Goal: Task Accomplishment & Management: Complete application form

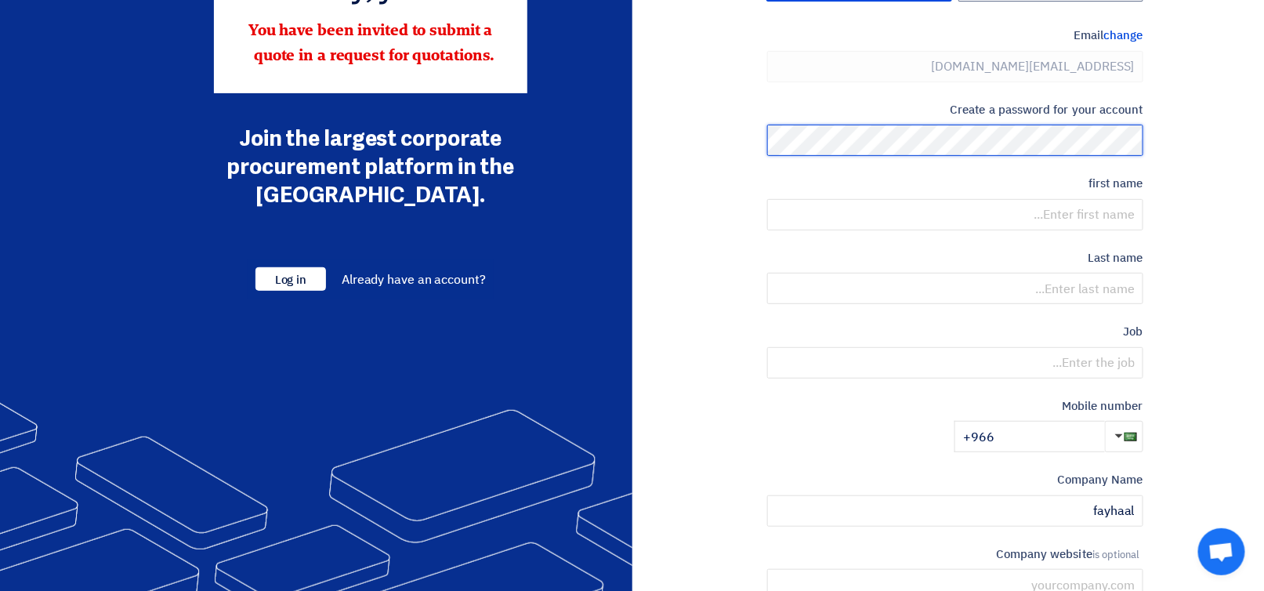
scroll to position [128, 0]
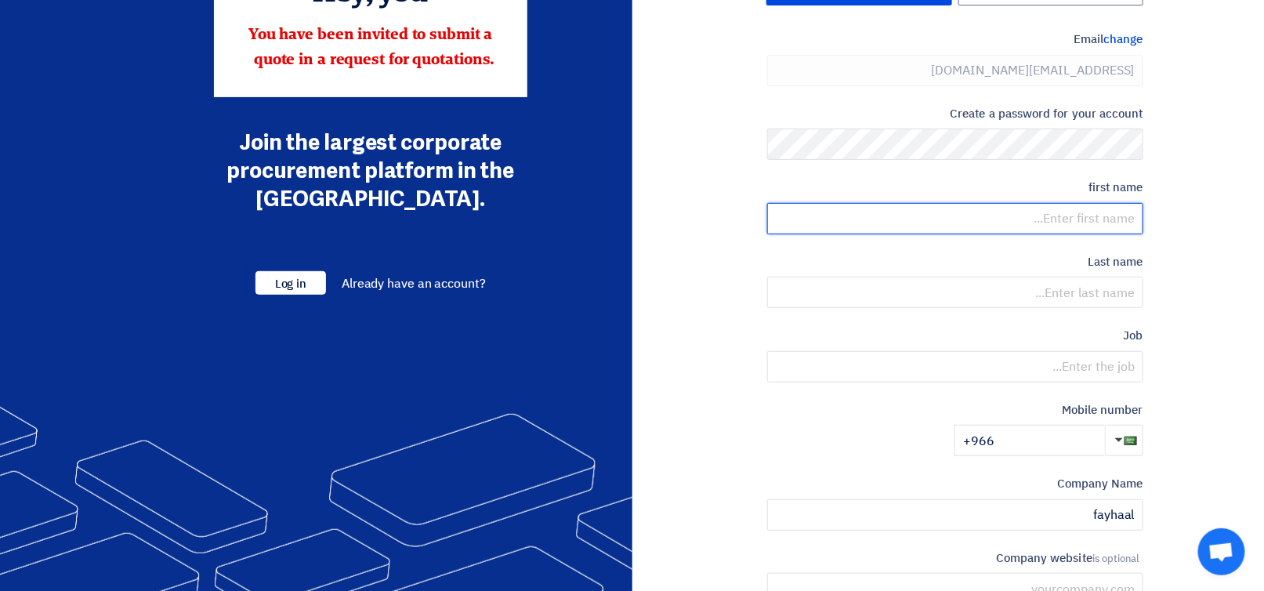
click at [1031, 225] on input "text" at bounding box center [955, 218] width 376 height 31
type input "[PERSON_NAME]"
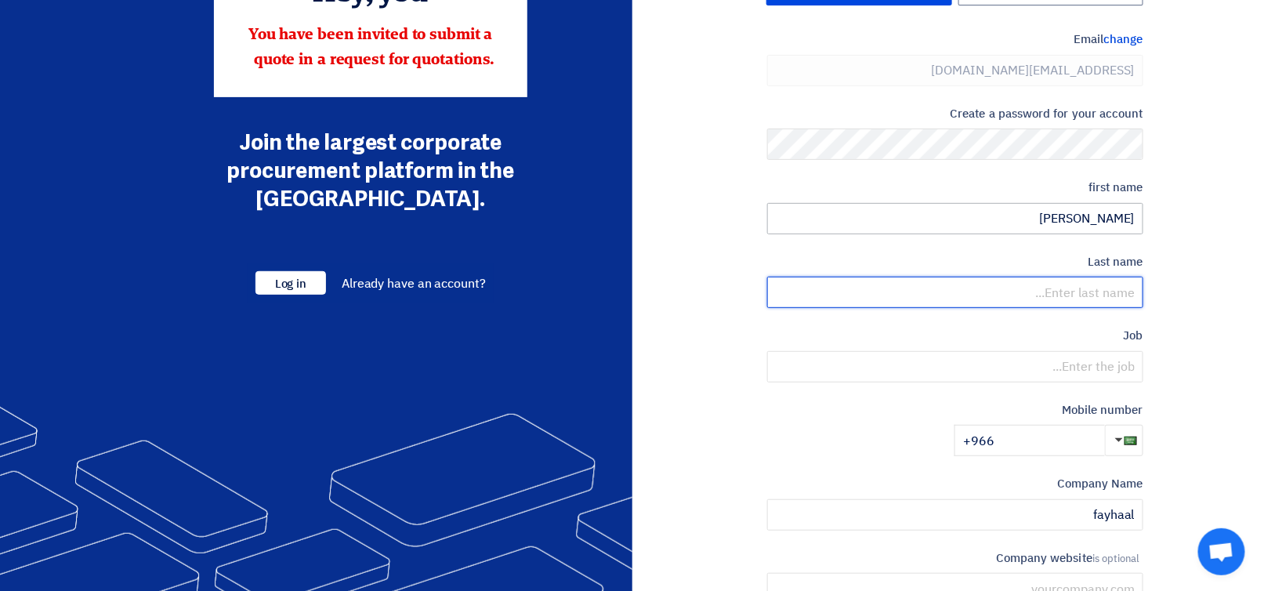
type input "Ps"
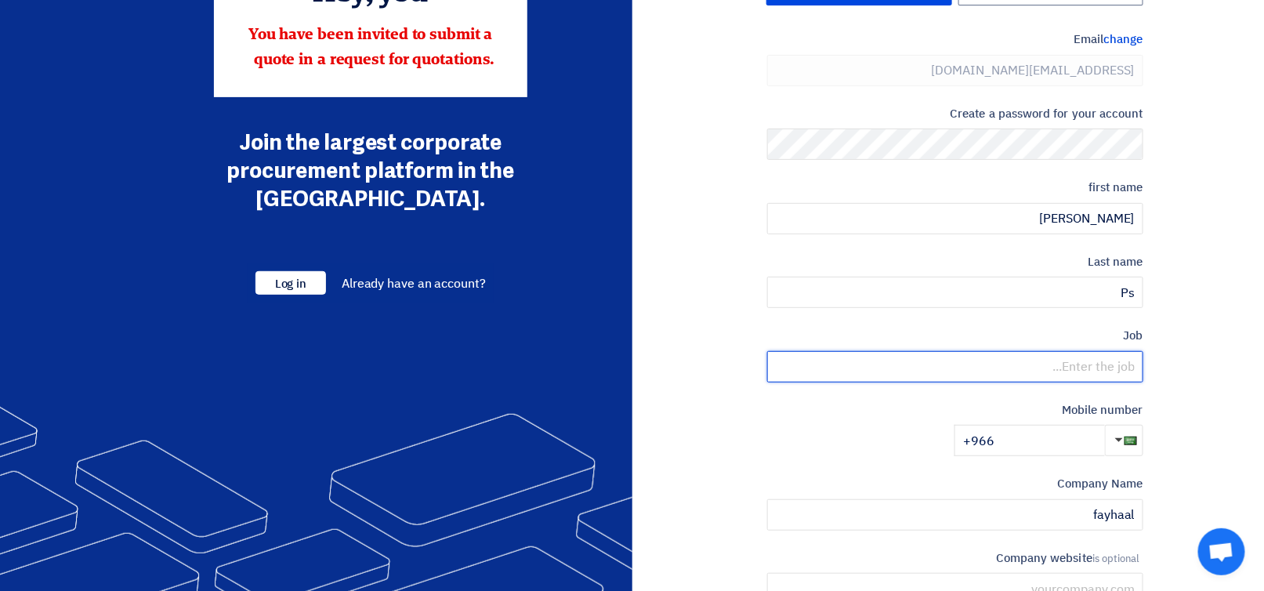
click at [971, 354] on input "text" at bounding box center [955, 366] width 376 height 31
type input "Procurement"
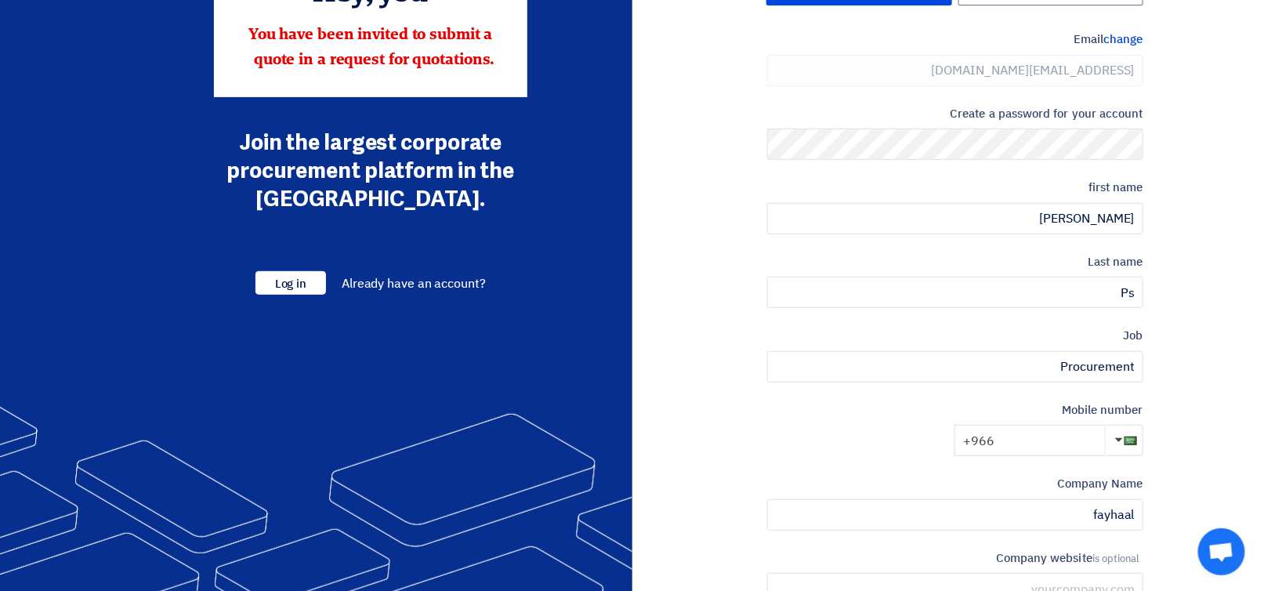
click at [1014, 441] on input "+966" at bounding box center [1029, 440] width 150 height 31
click at [1032, 438] on input "+966" at bounding box center [1029, 440] width 150 height 31
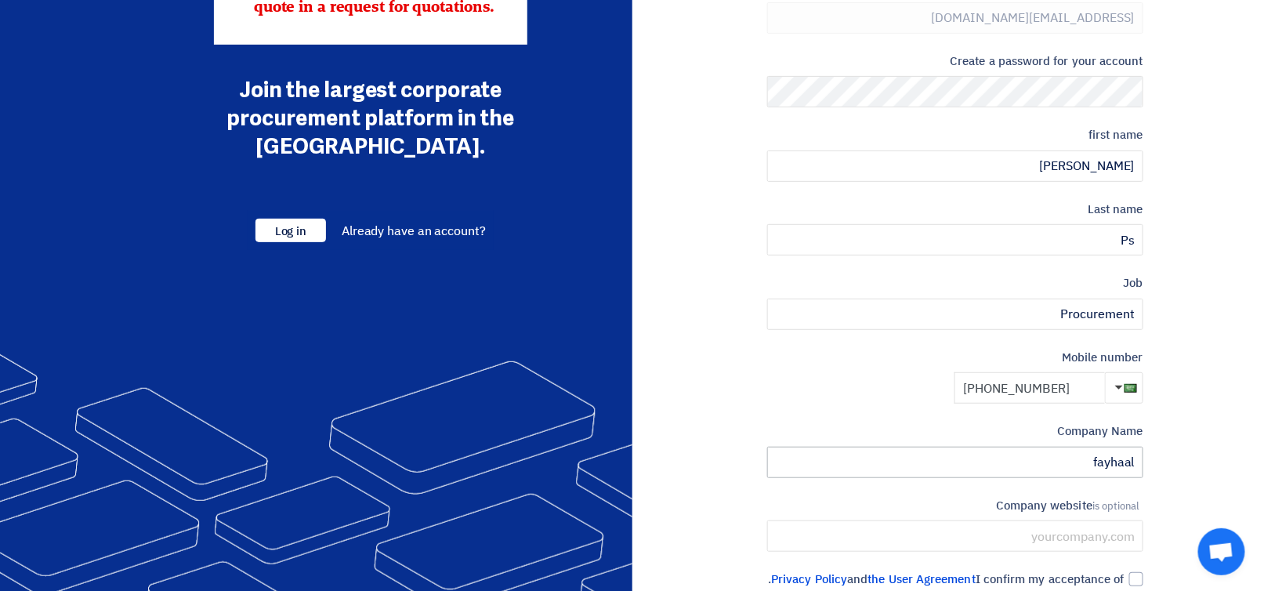
scroll to position [207, 0]
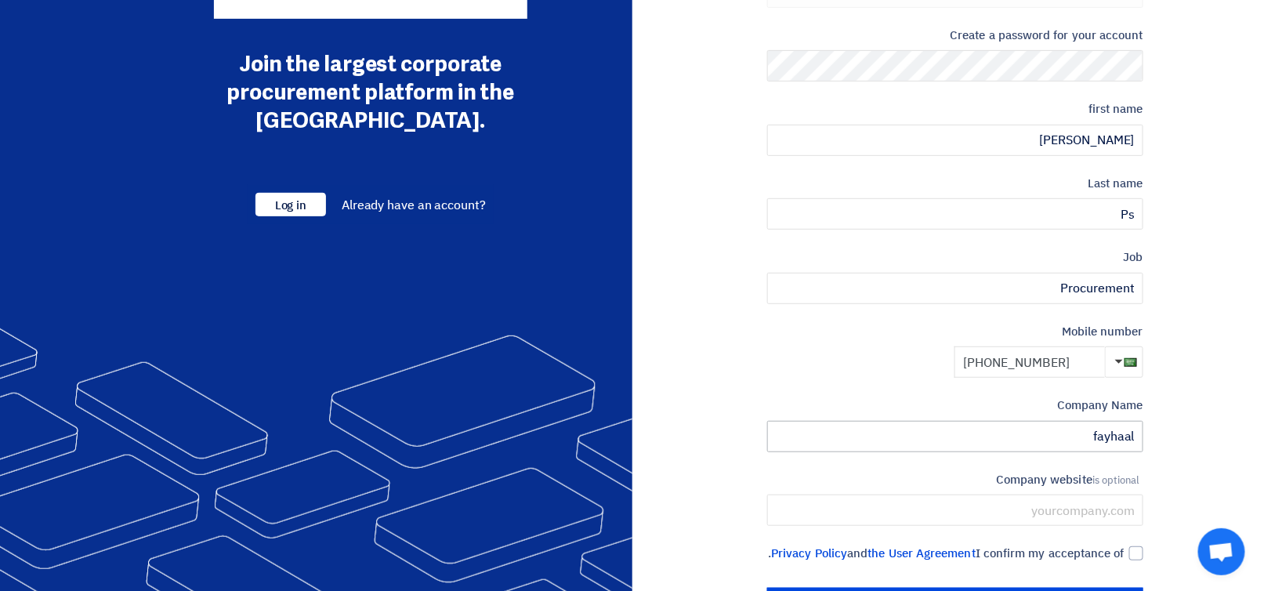
type input "[PHONE_NUMBER]"
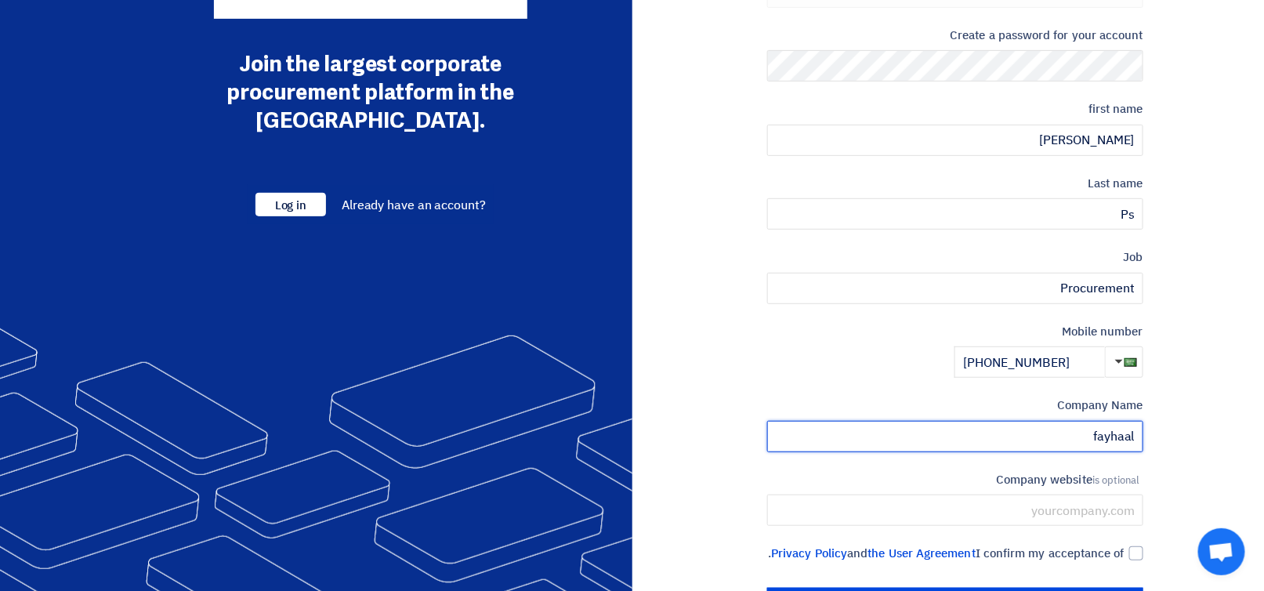
click at [1138, 431] on input "fayhaal" at bounding box center [955, 436] width 376 height 31
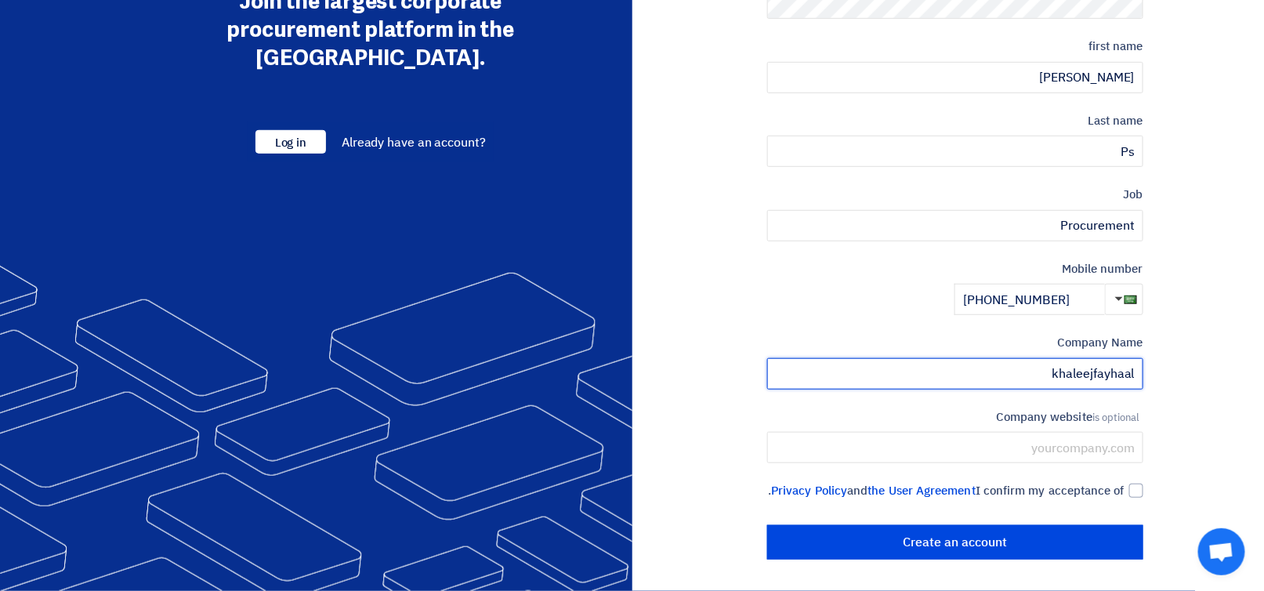
scroll to position [285, 0]
type input "khaleejfayhaal"
click at [1137, 483] on div at bounding box center [1136, 490] width 14 height 14
click at [1124, 482] on input "I confirm my acceptance of the User Agreement and Privacy Policy ." at bounding box center [936, 497] width 376 height 31
checkbox input "true"
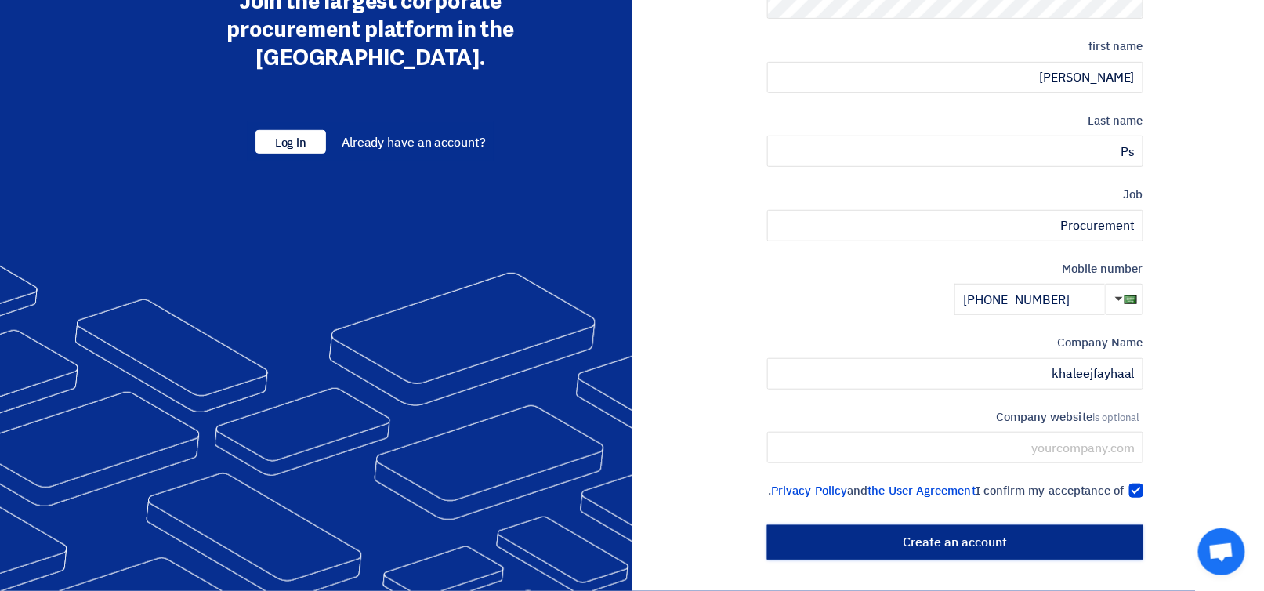
click at [957, 537] on input "Create an account" at bounding box center [955, 542] width 376 height 34
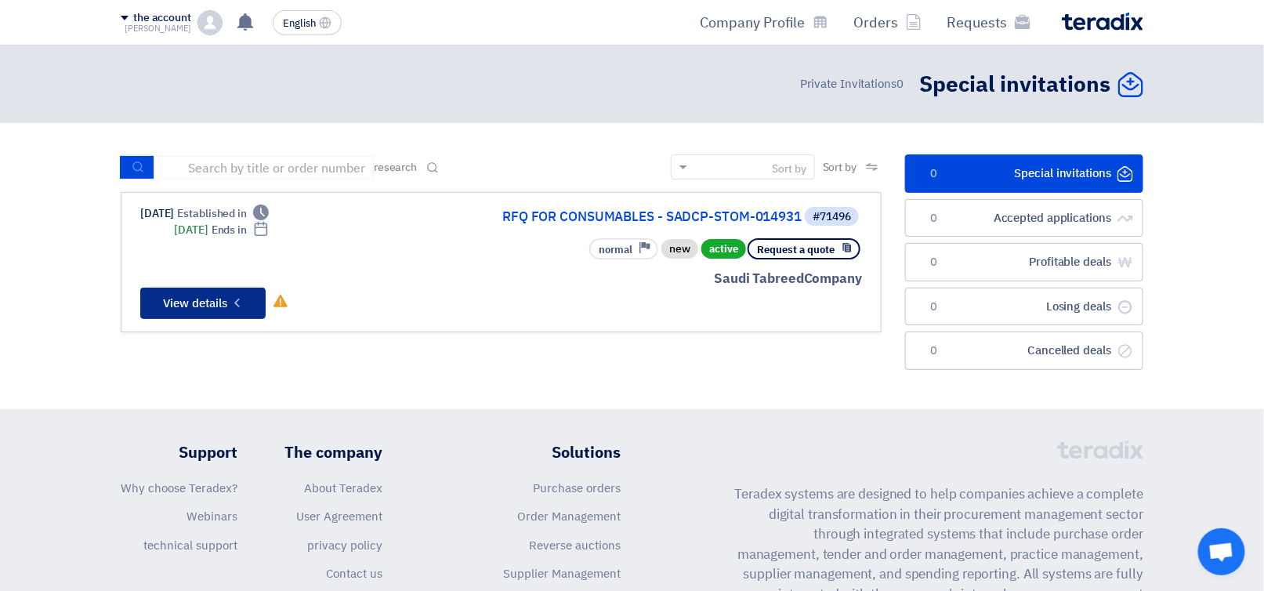
click at [213, 300] on font "View details" at bounding box center [196, 303] width 64 height 17
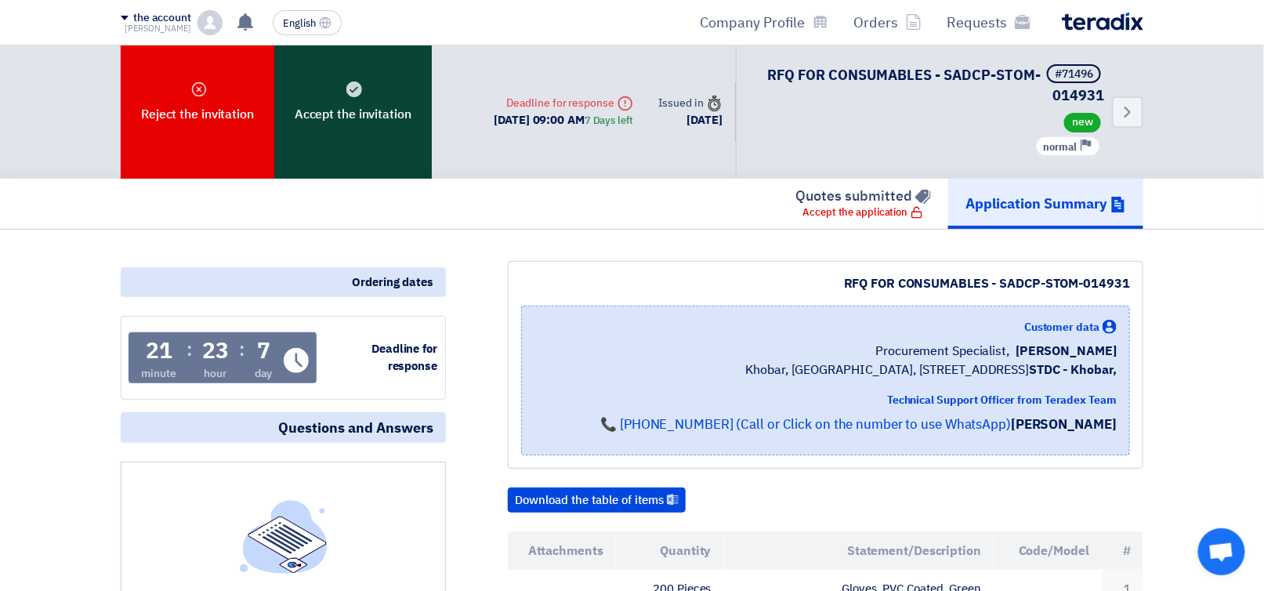
click at [371, 127] on div "Accept the invitation" at bounding box center [352, 111] width 157 height 133
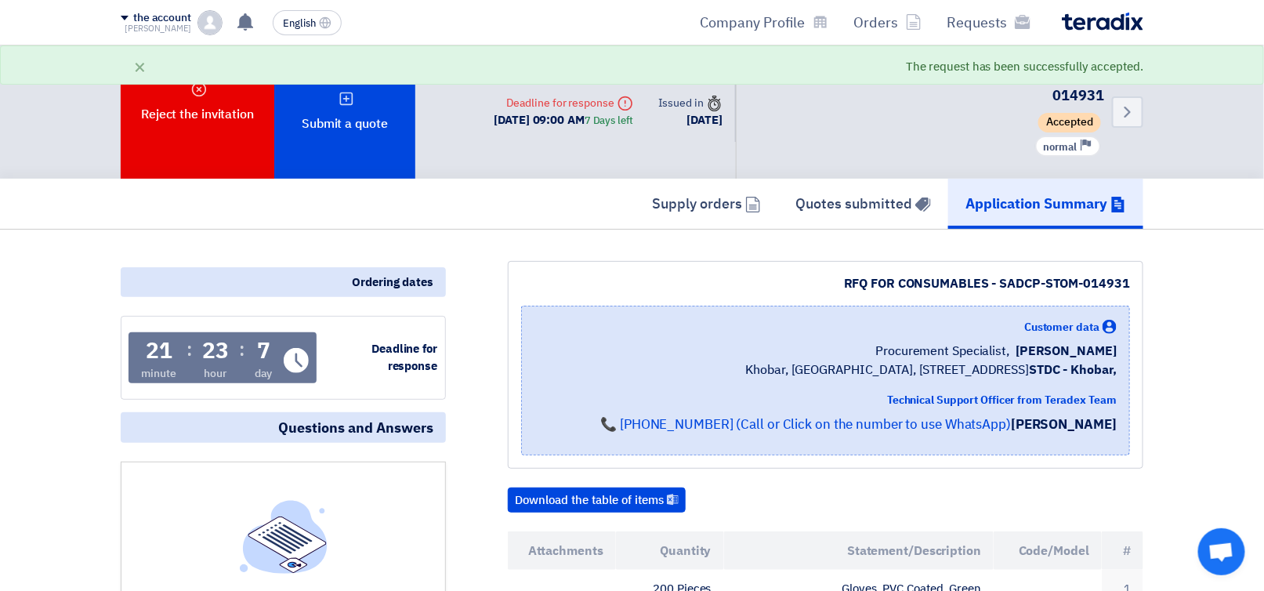
click at [403, 204] on div "Application Summary Quotes submitted Supply orders" at bounding box center [632, 204] width 1022 height 50
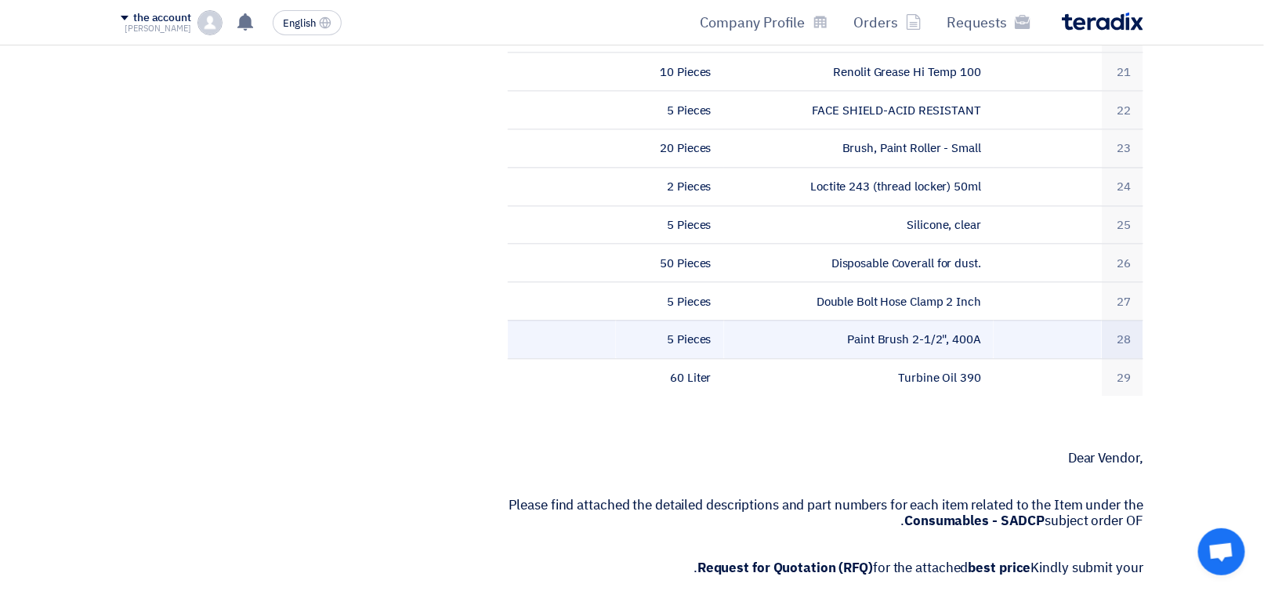
scroll to position [1253, 0]
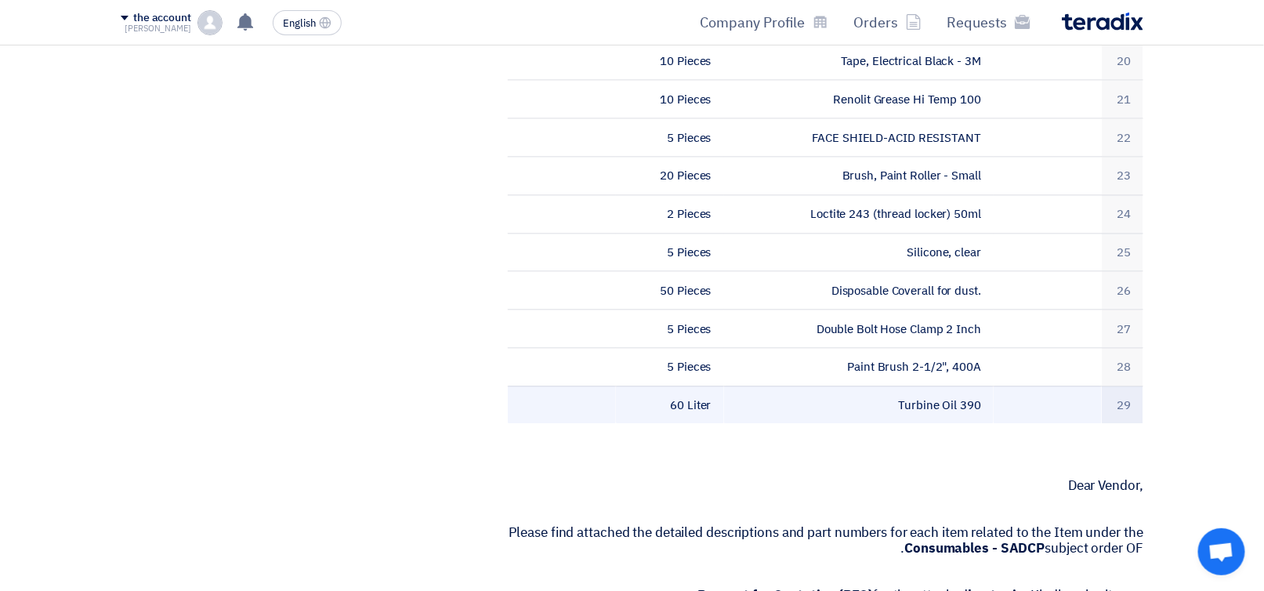
drag, startPoint x: 1036, startPoint y: 410, endPoint x: 1014, endPoint y: 406, distance: 22.3
click at [1031, 410] on td at bounding box center [1047, 404] width 108 height 38
drag, startPoint x: 971, startPoint y: 398, endPoint x: 928, endPoint y: 407, distance: 44.7
click at [928, 407] on font "Turbine Oil 390" at bounding box center [940, 404] width 83 height 17
drag, startPoint x: 1122, startPoint y: 401, endPoint x: 682, endPoint y: 392, distance: 440.3
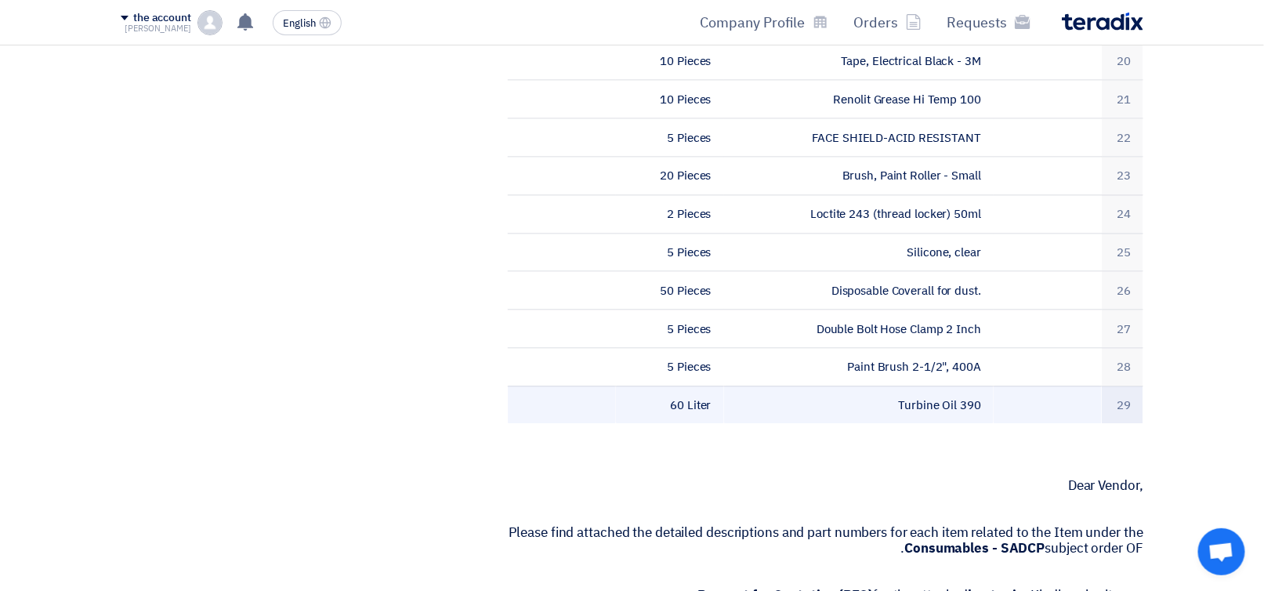
click at [682, 392] on tr "29 Turbine Oil 390 60 Liter" at bounding box center [825, 404] width 635 height 38
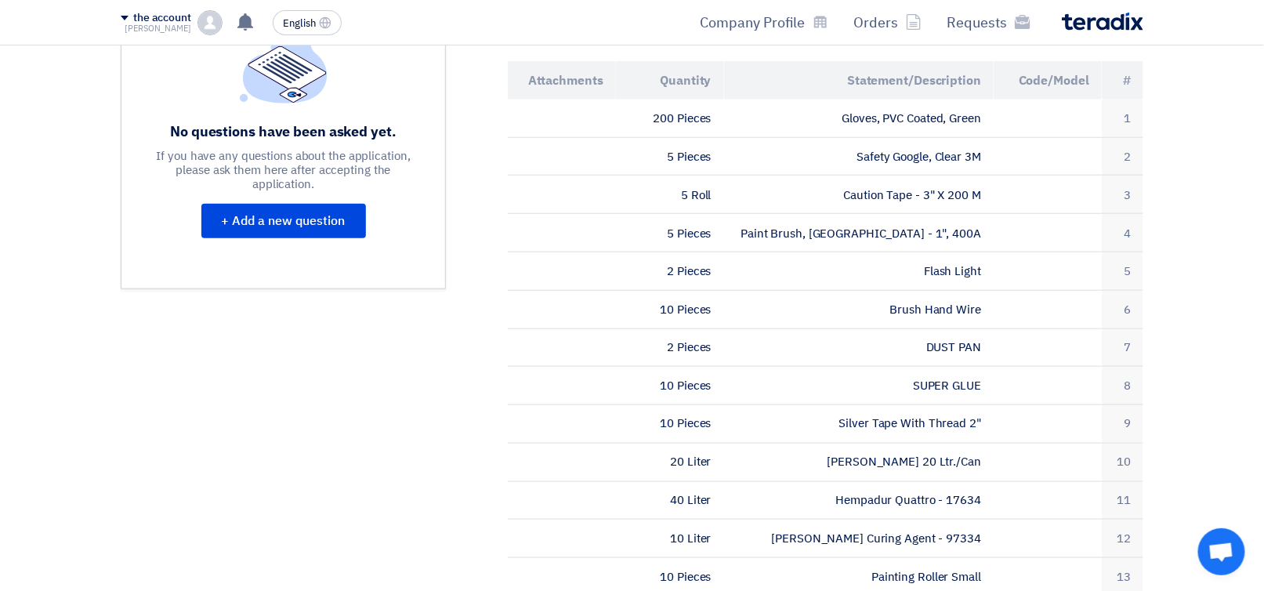
scroll to position [235, 0]
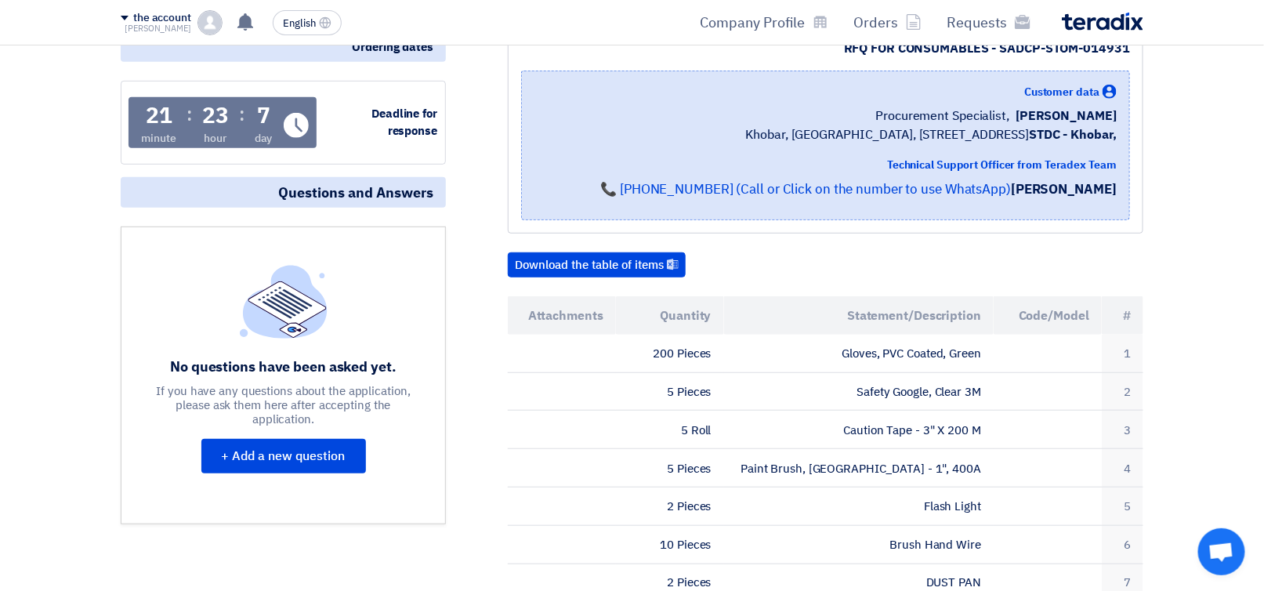
drag, startPoint x: 663, startPoint y: 405, endPoint x: 1083, endPoint y: 321, distance: 428.9
copy table "l Statement/Description Quantity Attachments 1 Gloves, PVC Coated, Green 200 Pi…"
click at [625, 269] on font "Download the table of items" at bounding box center [589, 264] width 149 height 17
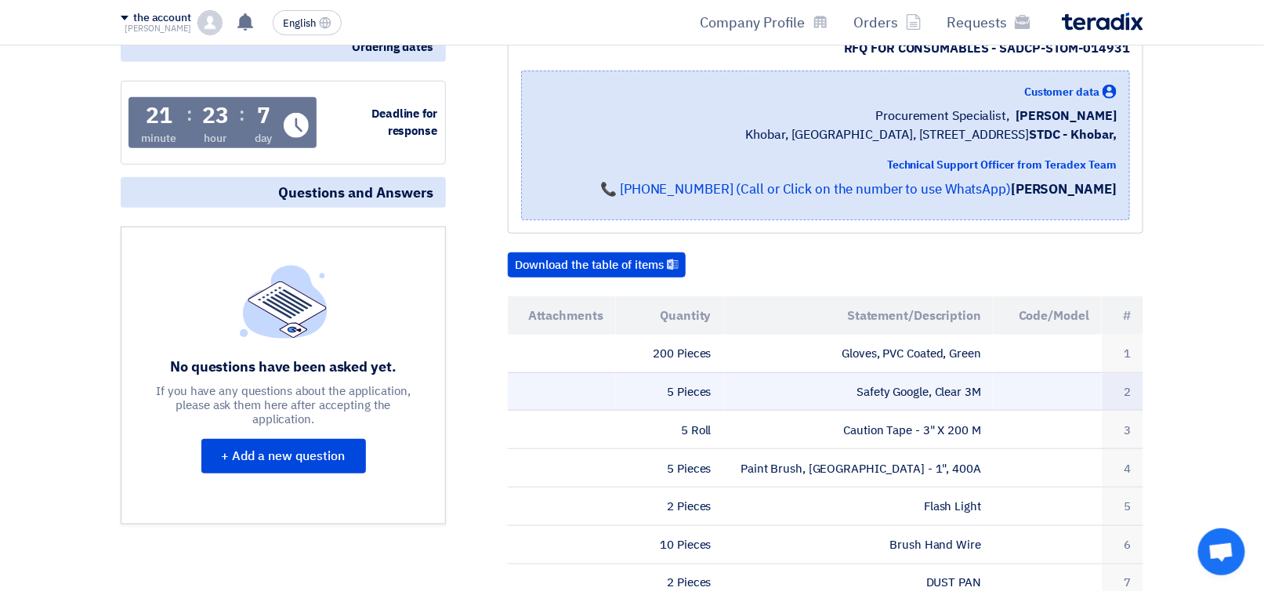
click at [542, 405] on td at bounding box center [562, 391] width 108 height 38
